Goal: Understand process/instructions

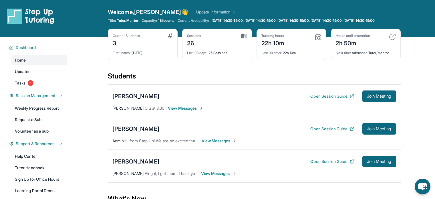
scroll to position [29, 0]
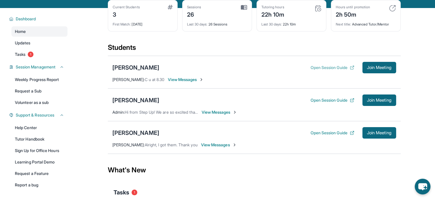
click at [313, 69] on button "Open Session Guide" at bounding box center [332, 68] width 44 height 6
